Goal: Complete application form: Complete application form

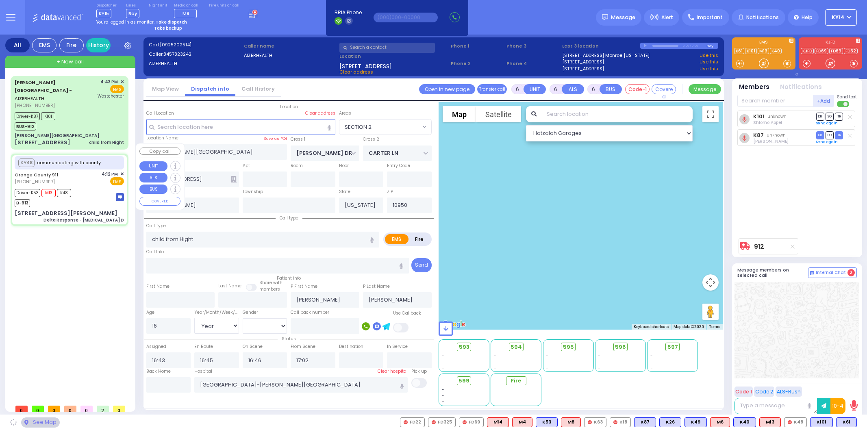
select select "SECTION 2"
select select "Year"
select select "[DEMOGRAPHIC_DATA]"
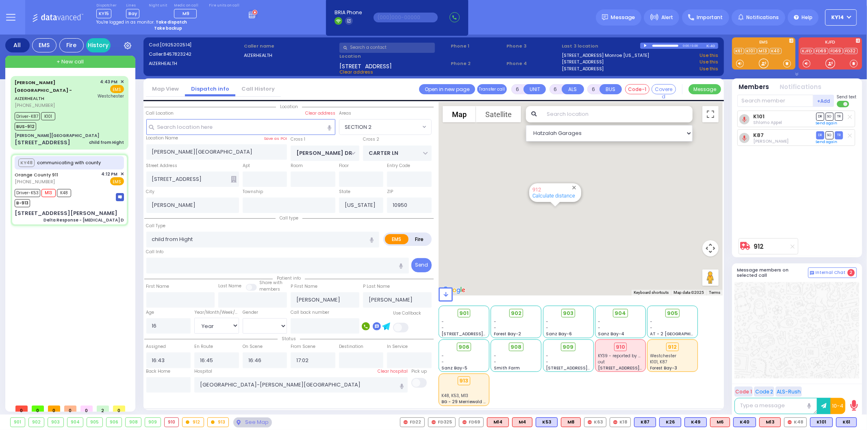
select select
type input "Delta Response - [MEDICAL_DATA] D"
radio input "true"
type input "Nature: : Delta Response - Chest Pain D Address: : 85 Horton Rd, 10992 Cross St…"
type input "Jasmaine"
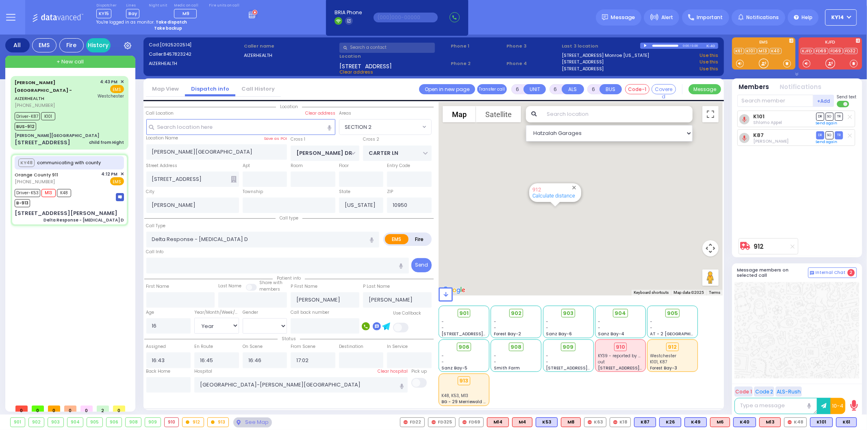
type input "Russo"
type input "45"
select select "Year"
select select "[DEMOGRAPHIC_DATA]"
type input "16:15"
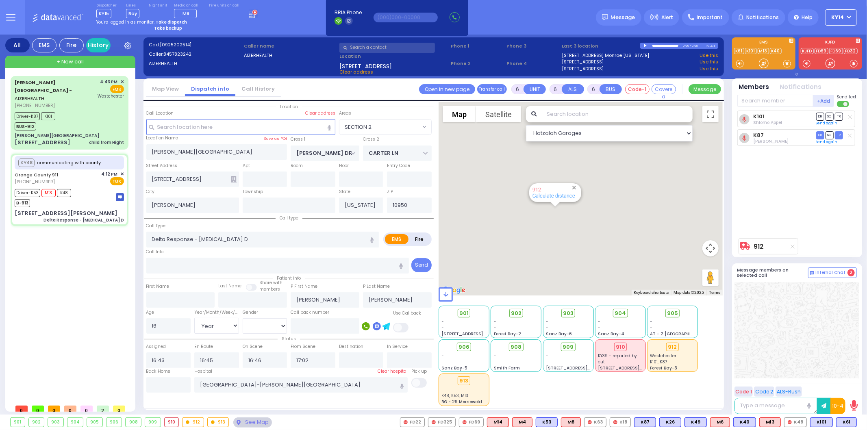
type input "16:16"
type input "16:20"
type input "16:37"
type input "17:01"
type input "17:40"
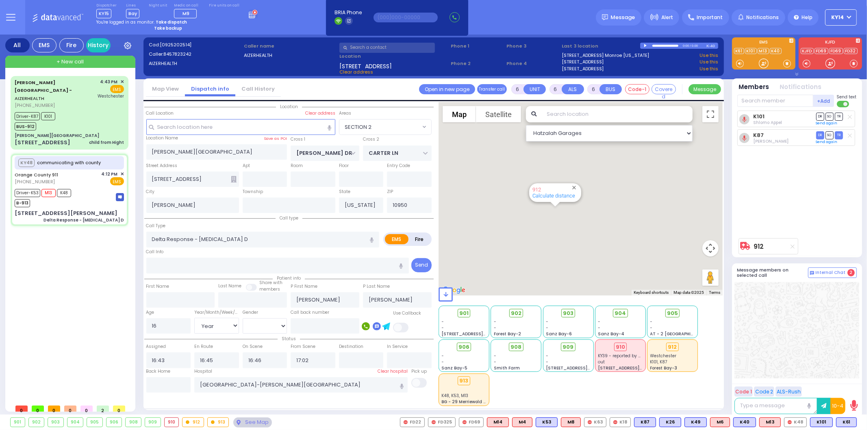
type input "Garnet Health Medical Center 707 East Main Street Middletown"
select select "Hatzalah Garages"
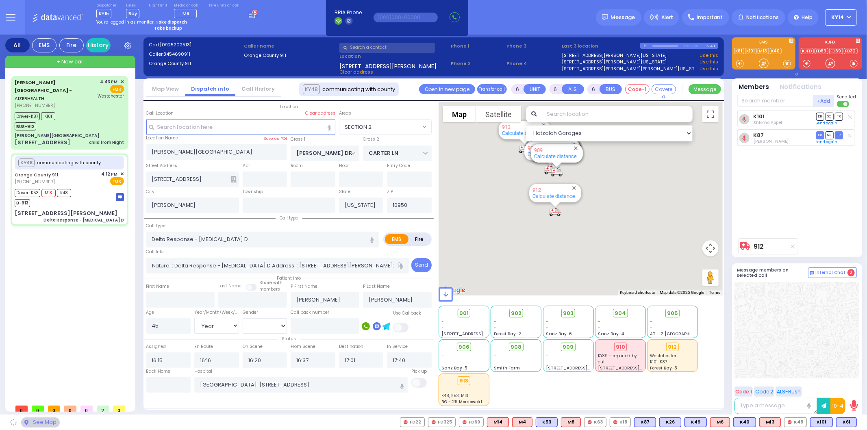
type input "[STREET_ADDRESS]"
type input "Monroe"
type input "10992"
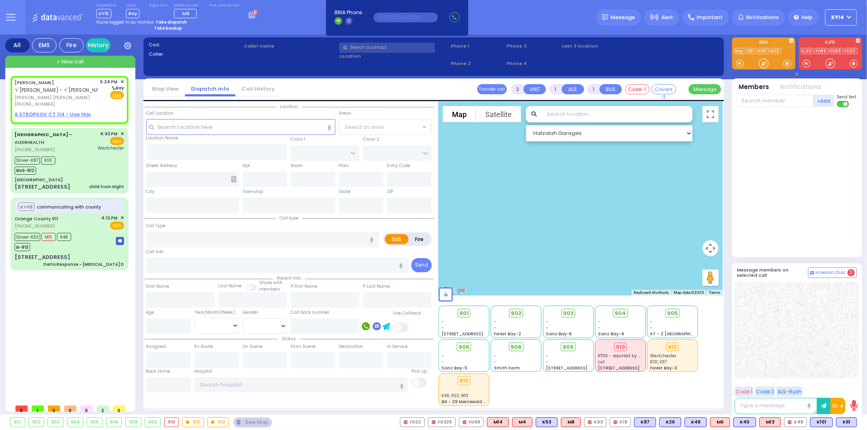
select select
radio input "true"
type input "[PERSON_NAME]"
type input "TEITELBAUM"
select select
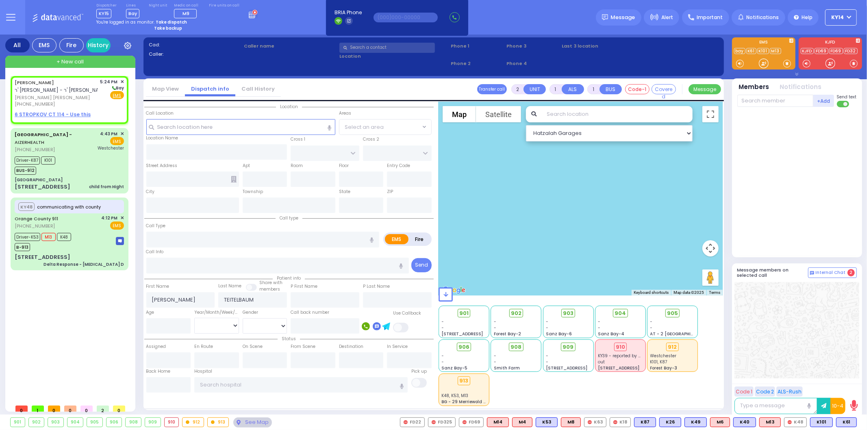
type input "17:24"
select select "Hatzalah Garages"
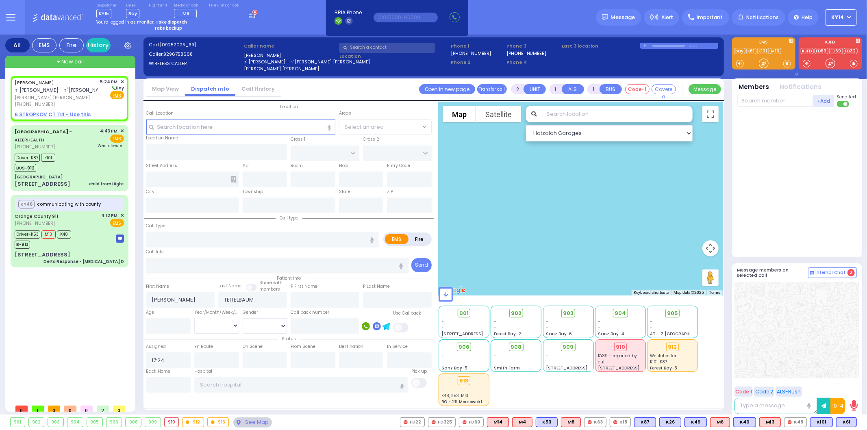
select select
radio input "true"
select select
select select "Hatzalah Garages"
click at [70, 326] on div "[PERSON_NAME] ר' [PERSON_NAME] - ר' [PERSON_NAME] [PERSON_NAME] [PERSON_NAME] […" at bounding box center [71, 238] width 121 height 324
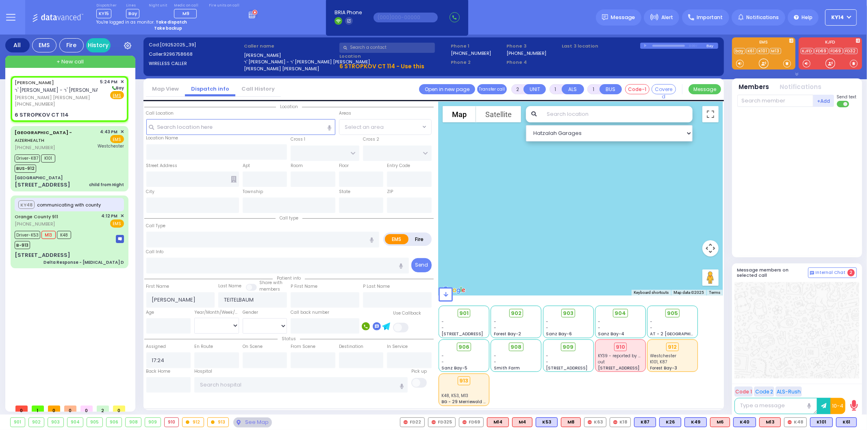
select select
radio input "true"
select select
type input "STROPKOV COURT"
type input "DAJ BLVD"
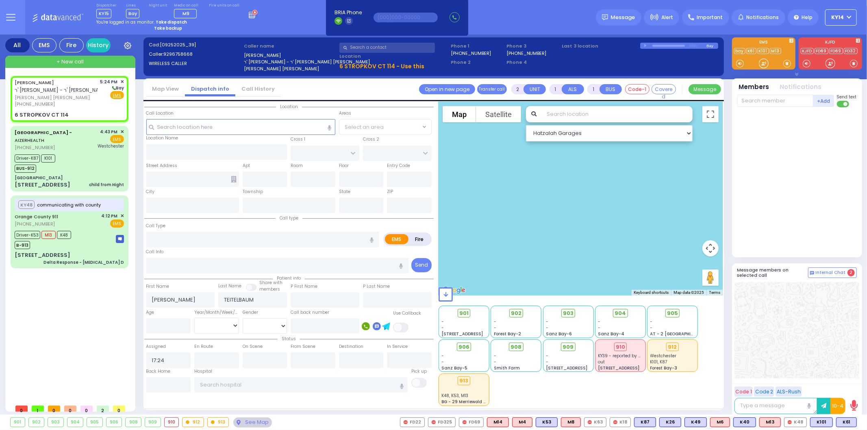
type input "6 STROPKOV CT"
type input "114"
type input "Monroe"
type input "[US_STATE]"
type input "10950"
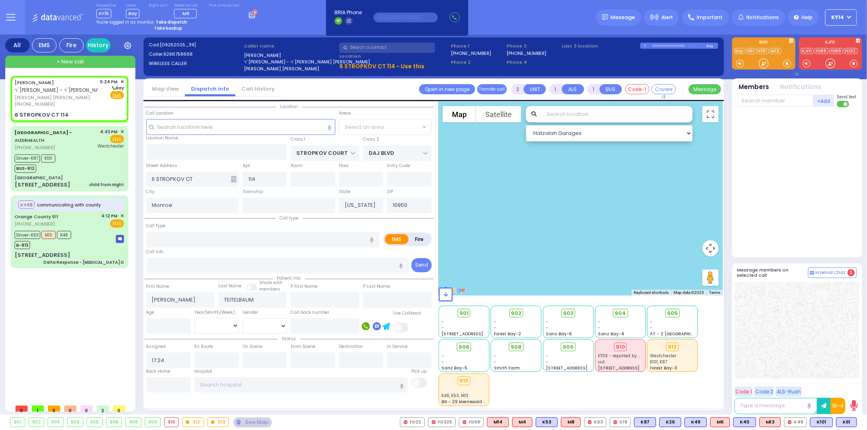
select select "SECTION 1"
select select "Hatzalah Garages"
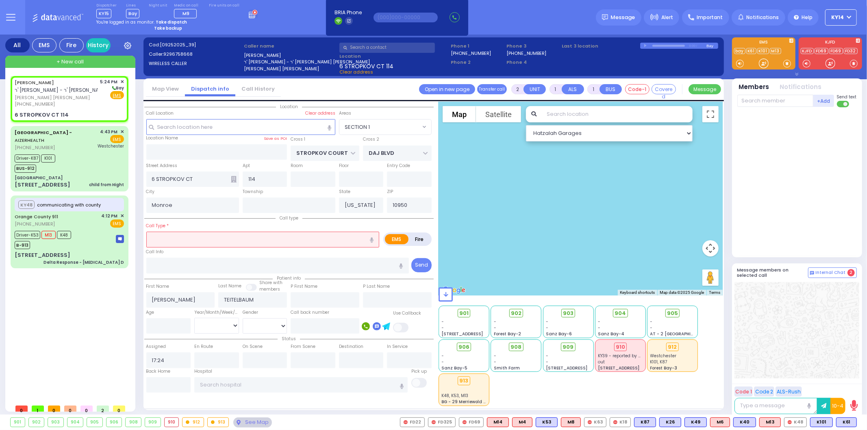
select select
type input "chok"
radio input "true"
select select
select select "Hatzalah Garages"
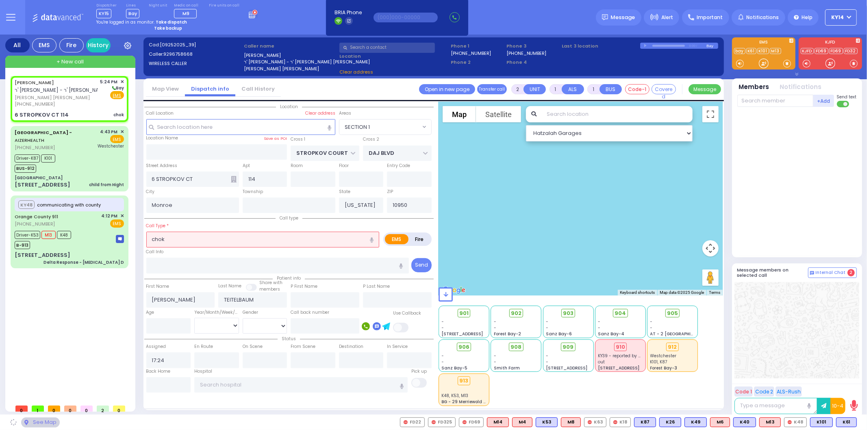
select select "SECTION 1"
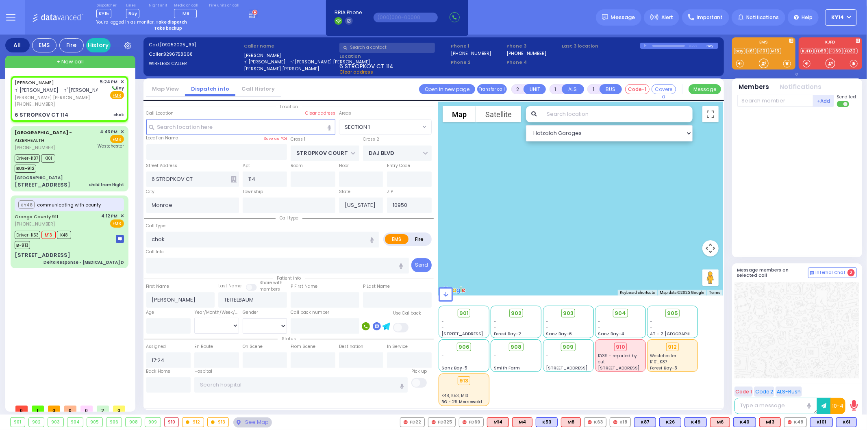
select select
radio input "true"
select select
select select "Hatzalah Garages"
select select "SECTION 1"
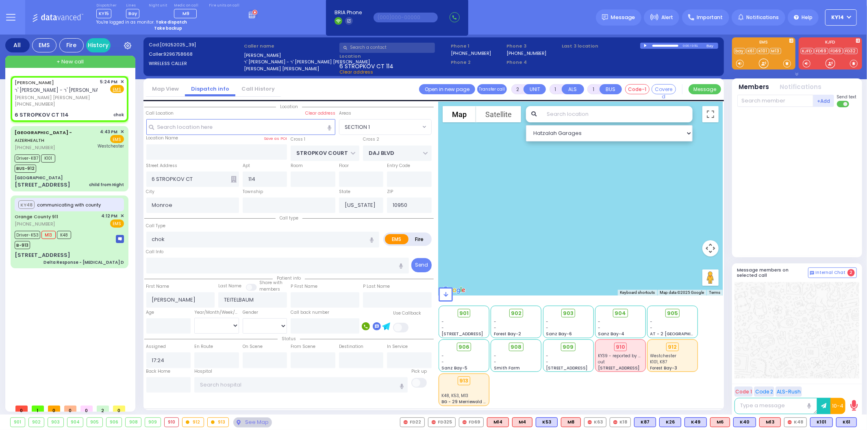
select select
radio input "true"
select select
select select "Hatzalah Garages"
select select "SECTION 1"
